Goal: Information Seeking & Learning: Learn about a topic

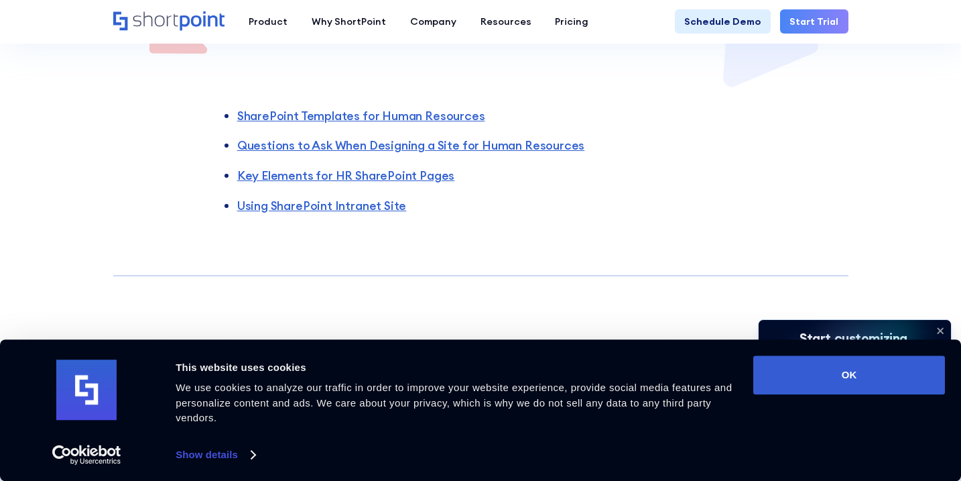
scroll to position [466, 0]
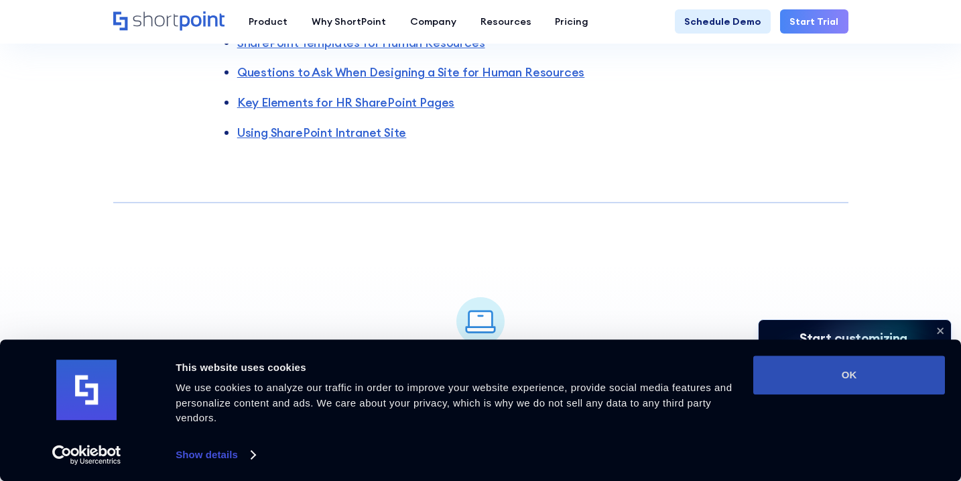
click at [870, 379] on button "OK" at bounding box center [849, 374] width 192 height 39
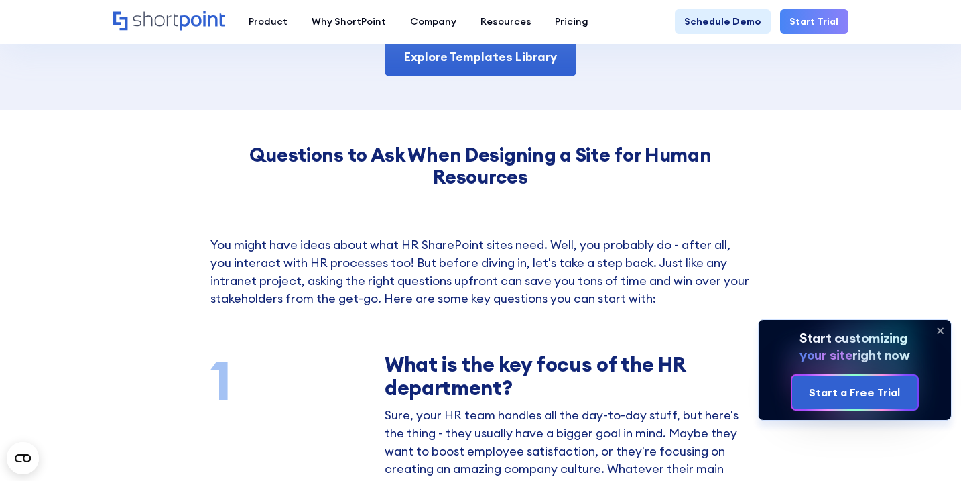
scroll to position [1471, 0]
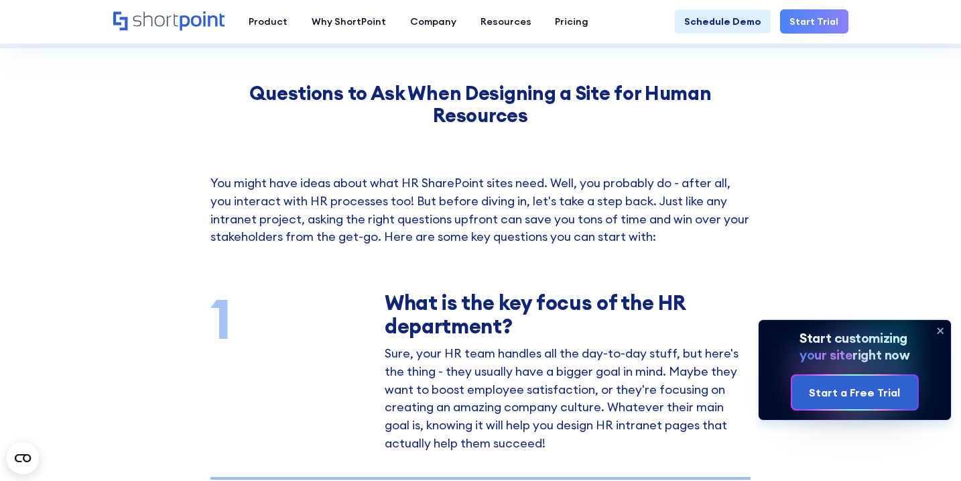
click at [942, 328] on icon at bounding box center [940, 330] width 5 height 5
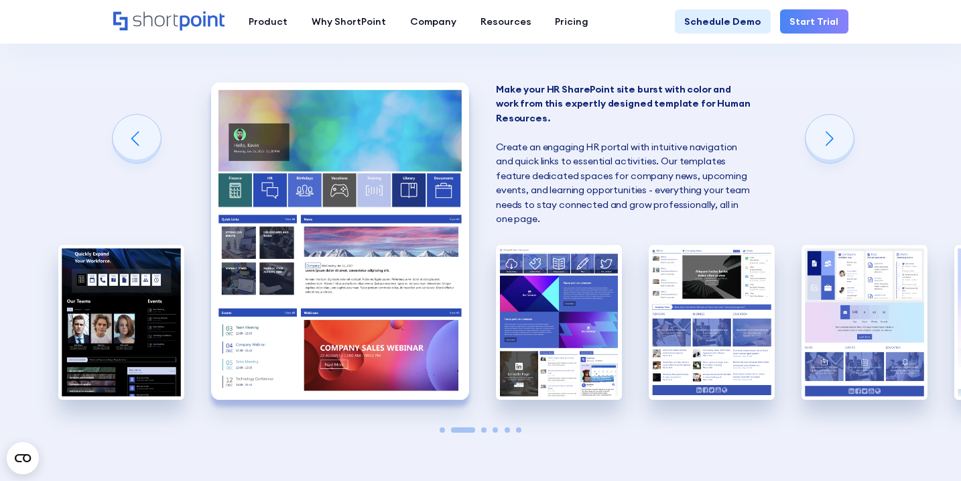
scroll to position [946, 0]
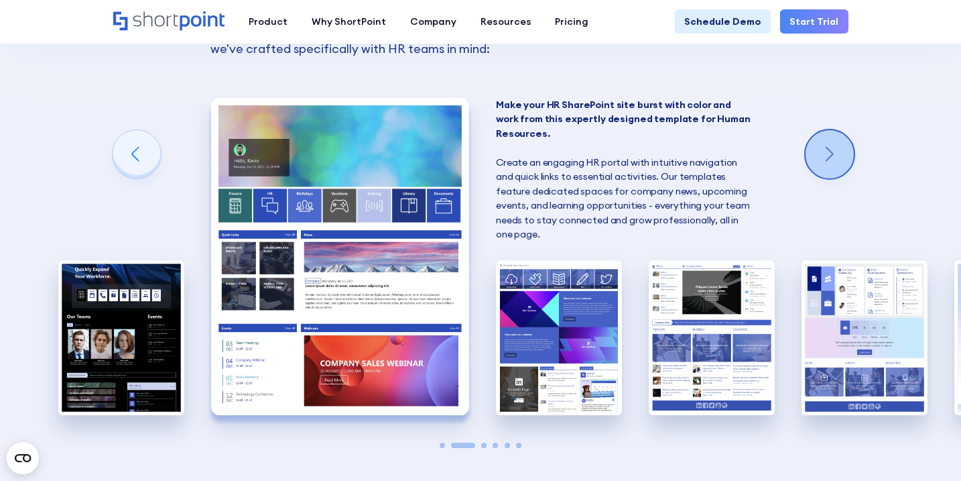
click at [832, 151] on div "Next slide" at bounding box center [830, 154] width 48 height 48
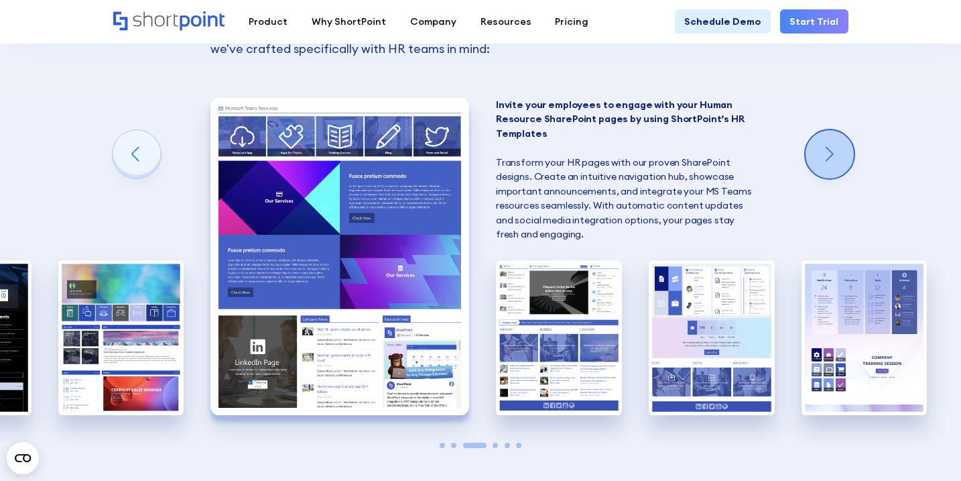
click at [840, 145] on div "Next slide" at bounding box center [830, 154] width 48 height 48
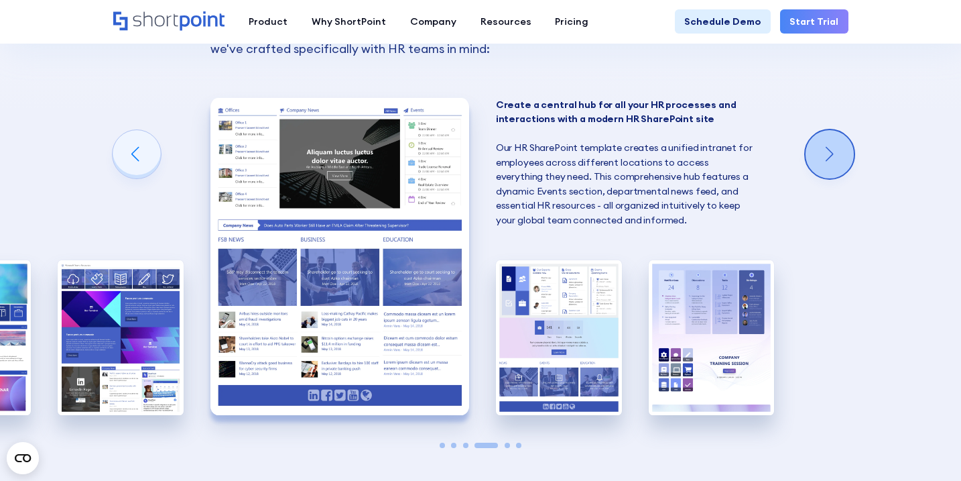
click at [840, 145] on div "Next slide" at bounding box center [830, 154] width 48 height 48
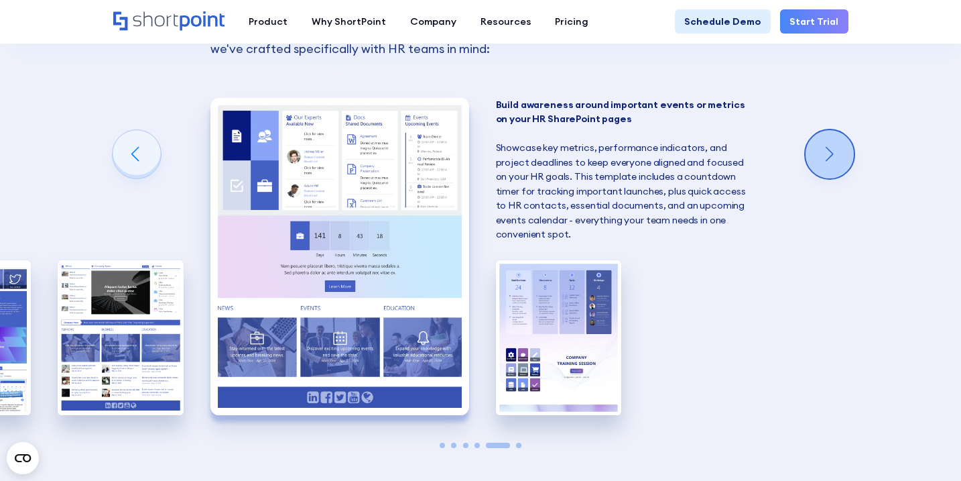
click at [840, 145] on div "Next slide" at bounding box center [830, 154] width 48 height 48
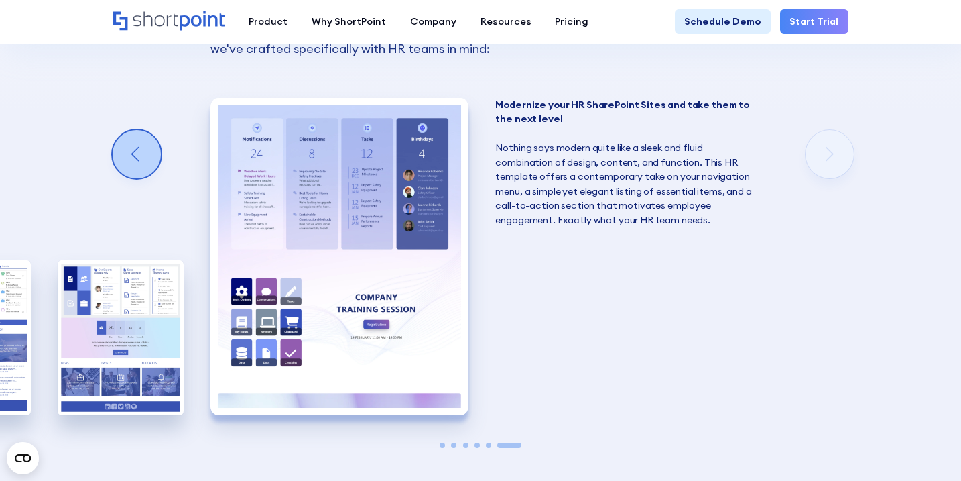
click at [143, 158] on div "Previous slide" at bounding box center [137, 154] width 48 height 48
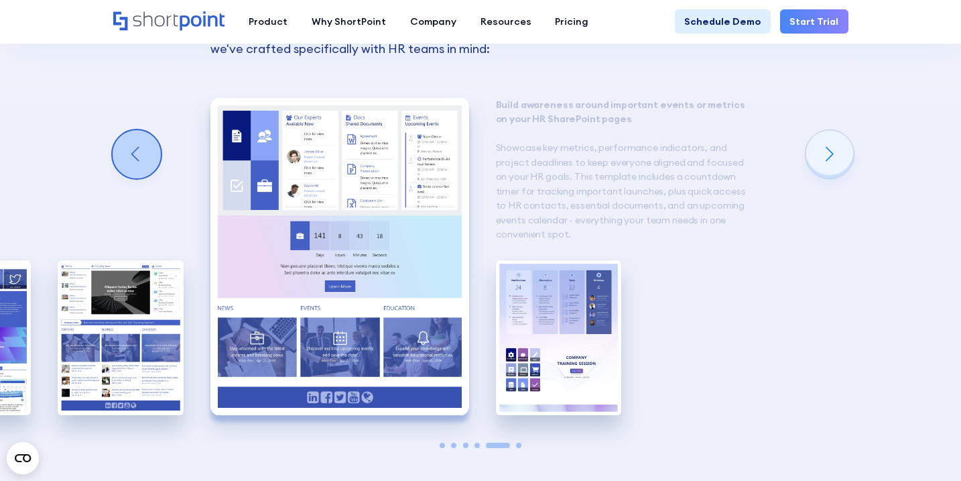
click at [143, 158] on div "Previous slide" at bounding box center [137, 154] width 48 height 48
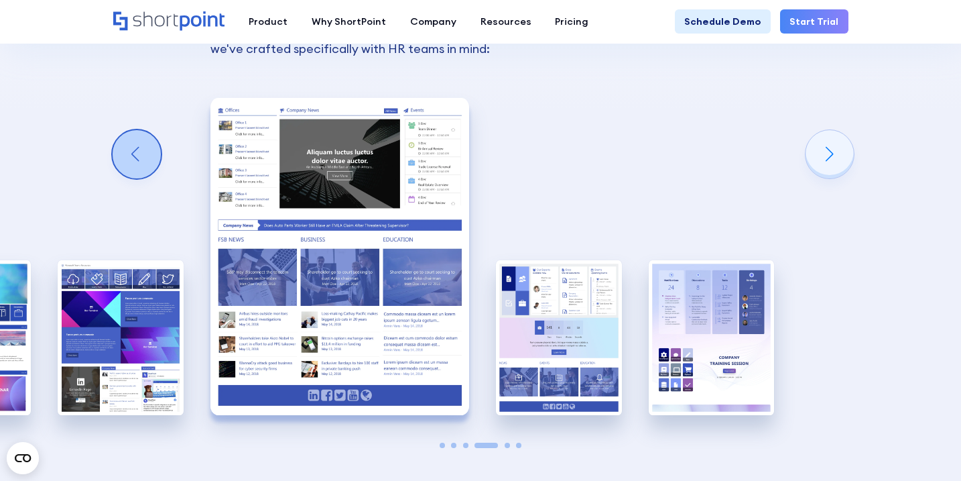
click at [143, 158] on div "Previous slide" at bounding box center [137, 154] width 48 height 48
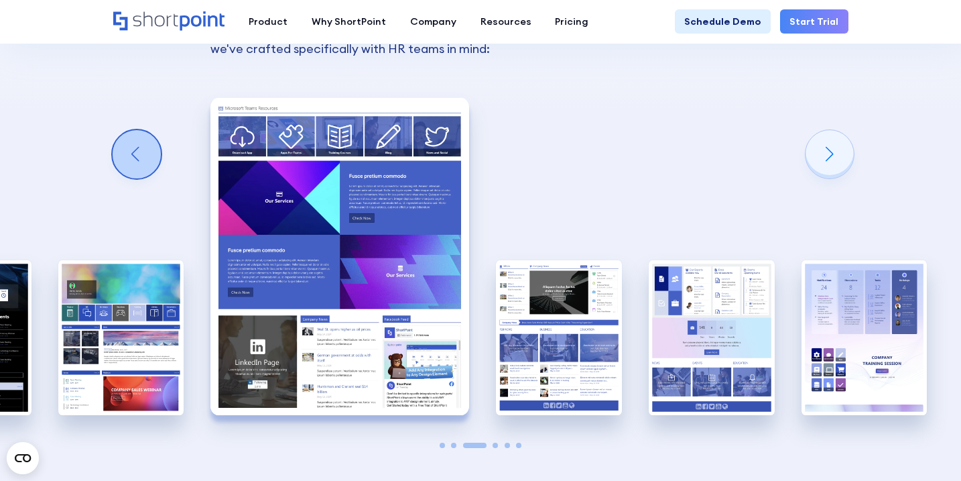
click at [143, 158] on div "Previous slide" at bounding box center [137, 154] width 48 height 48
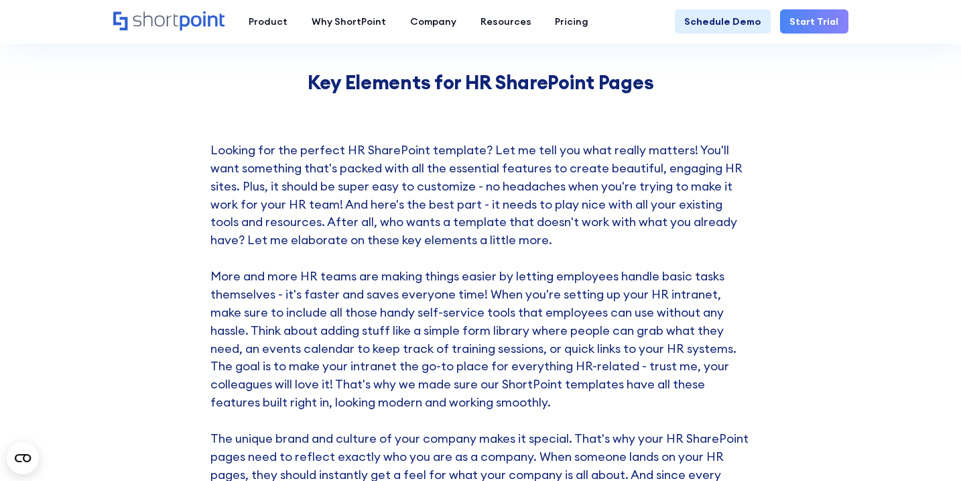
scroll to position [2970, 0]
